Goal: Share content

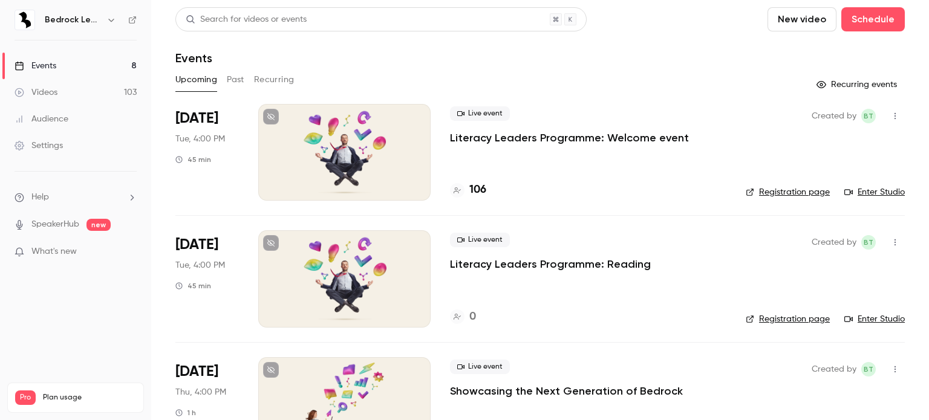
click at [65, 93] on link "Videos 103" at bounding box center [75, 92] width 151 height 27
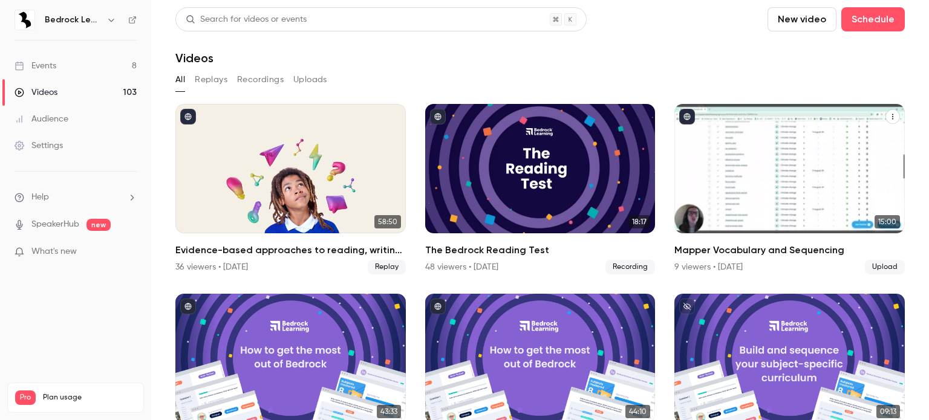
click at [685, 167] on div "Mapper Vocabulary and Sequencing" at bounding box center [789, 168] width 230 height 129
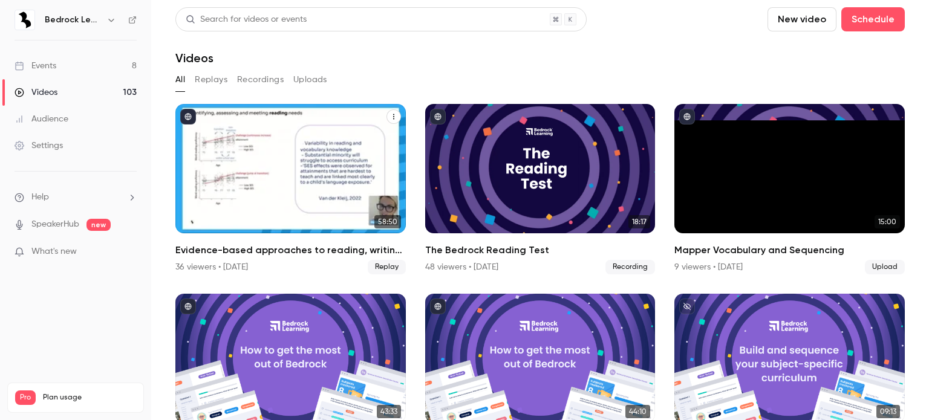
scroll to position [242, 0]
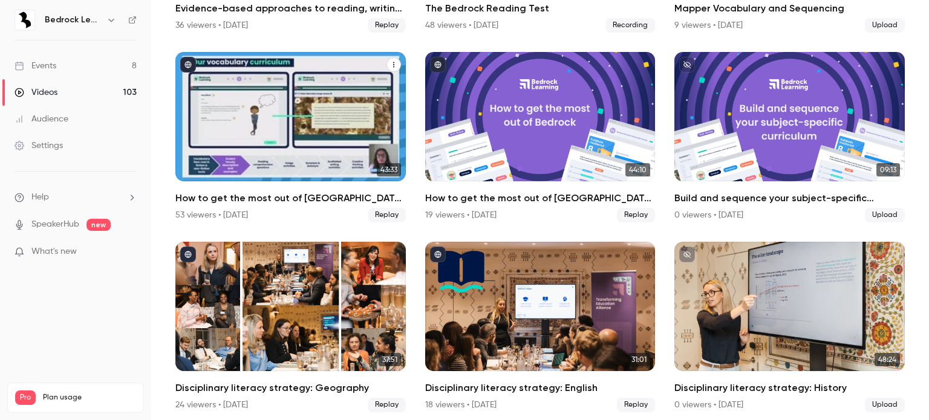
click at [298, 137] on div "How to get the most out of Bedrock next academic year" at bounding box center [290, 116] width 230 height 129
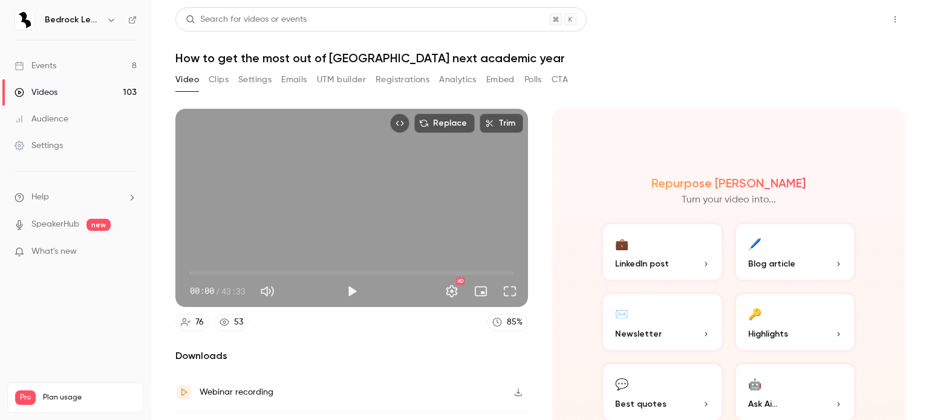
click at [850, 12] on button "Share" at bounding box center [852, 19] width 48 height 24
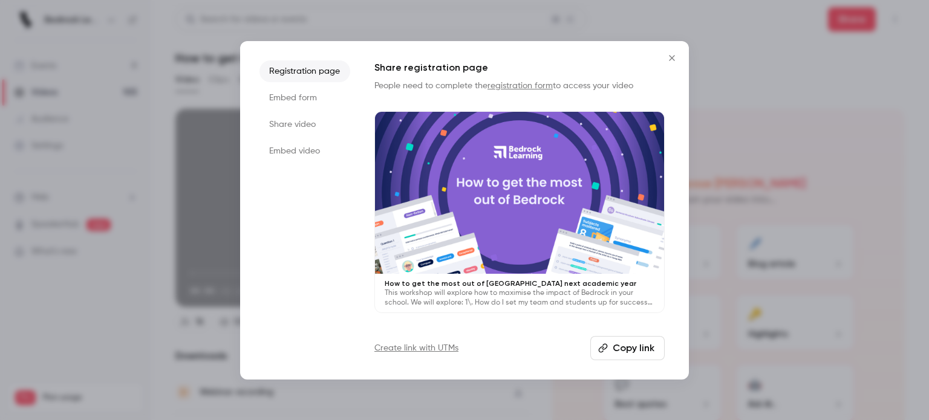
click at [631, 346] on button "Copy link" at bounding box center [627, 348] width 74 height 24
